Goal: Register for event/course

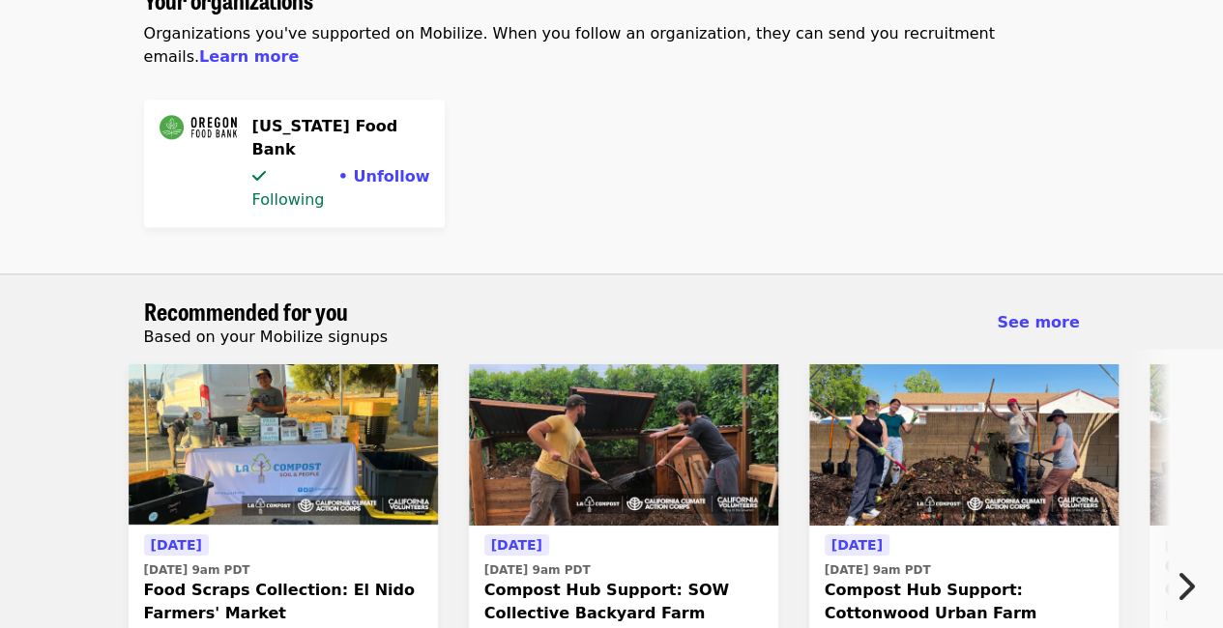
scroll to position [699, 0]
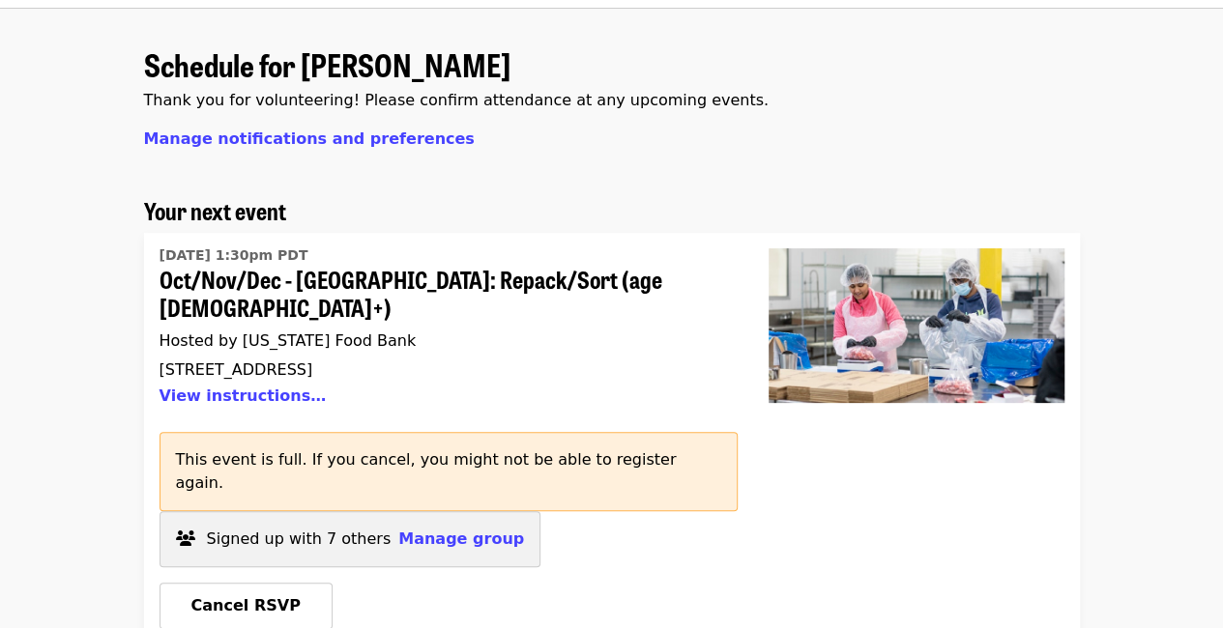
scroll to position [0, 0]
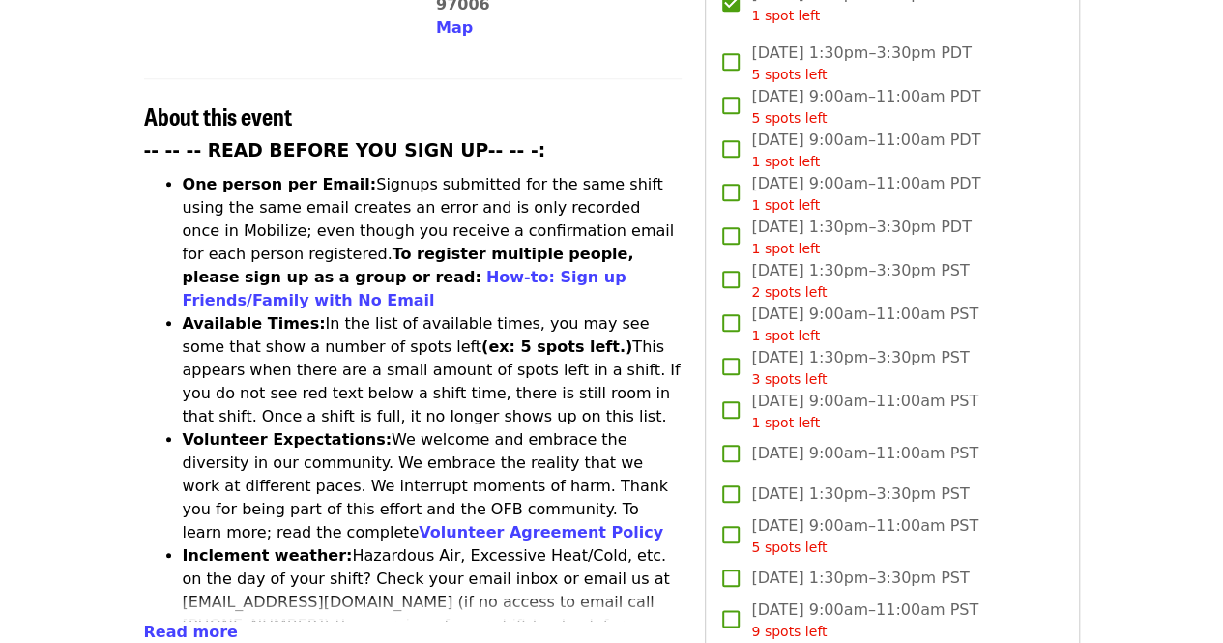
scroll to position [870, 0]
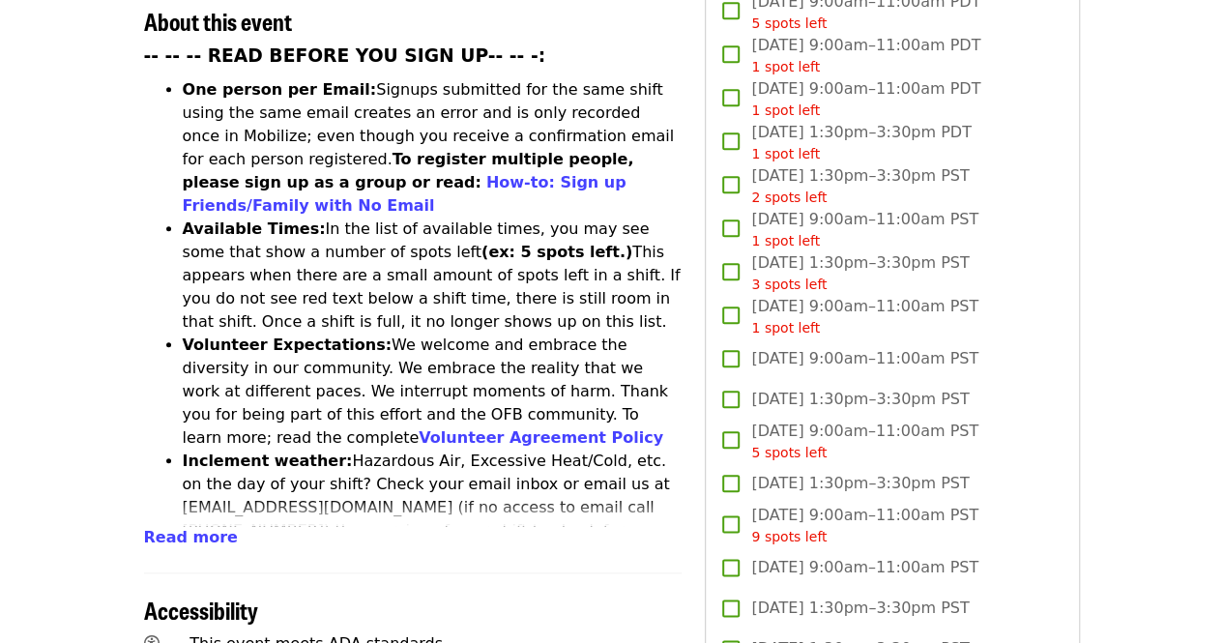
click at [44, 299] on article "😄 Richard's group is attending this event on Mon, Oct 13 at 1:30pm PDT. Let the…" at bounding box center [611, 512] width 1223 height 2595
click at [23, 247] on article "😄 Richard's group is attending this event on Mon, Oct 13 at 1:30pm PDT. Let the…" at bounding box center [611, 512] width 1223 height 2595
